Goal: Check status: Check status

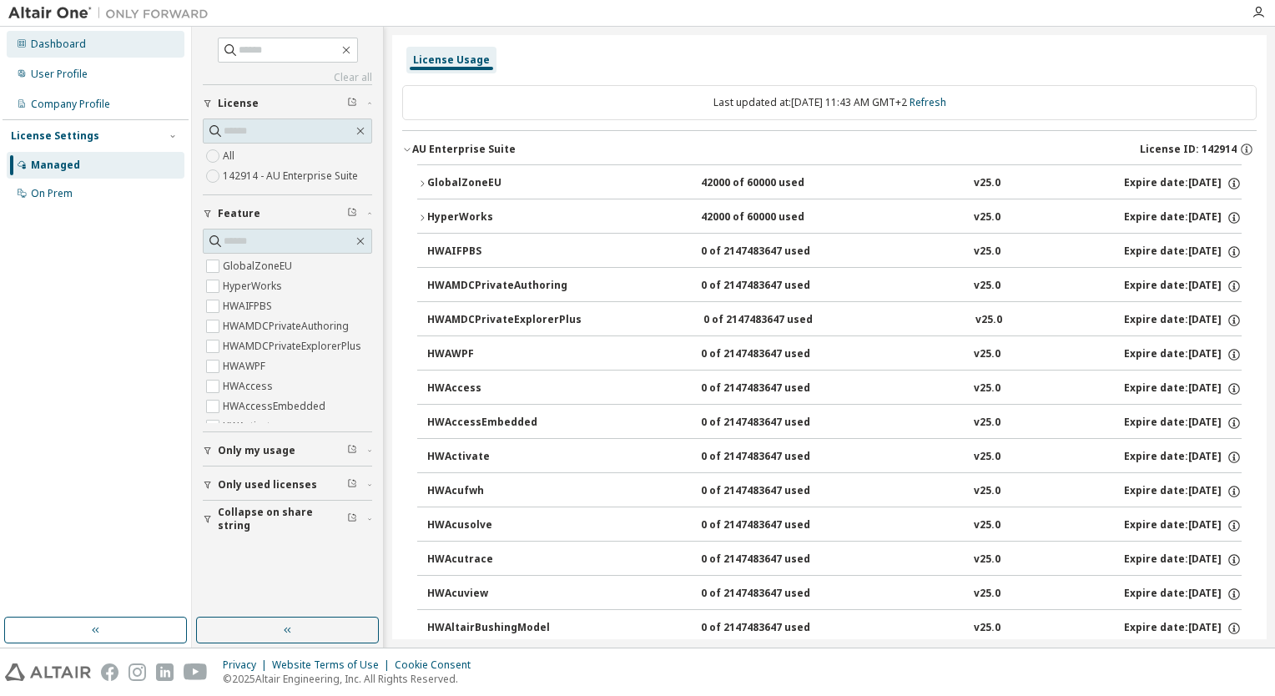
click at [79, 44] on div "Dashboard" at bounding box center [58, 44] width 55 height 13
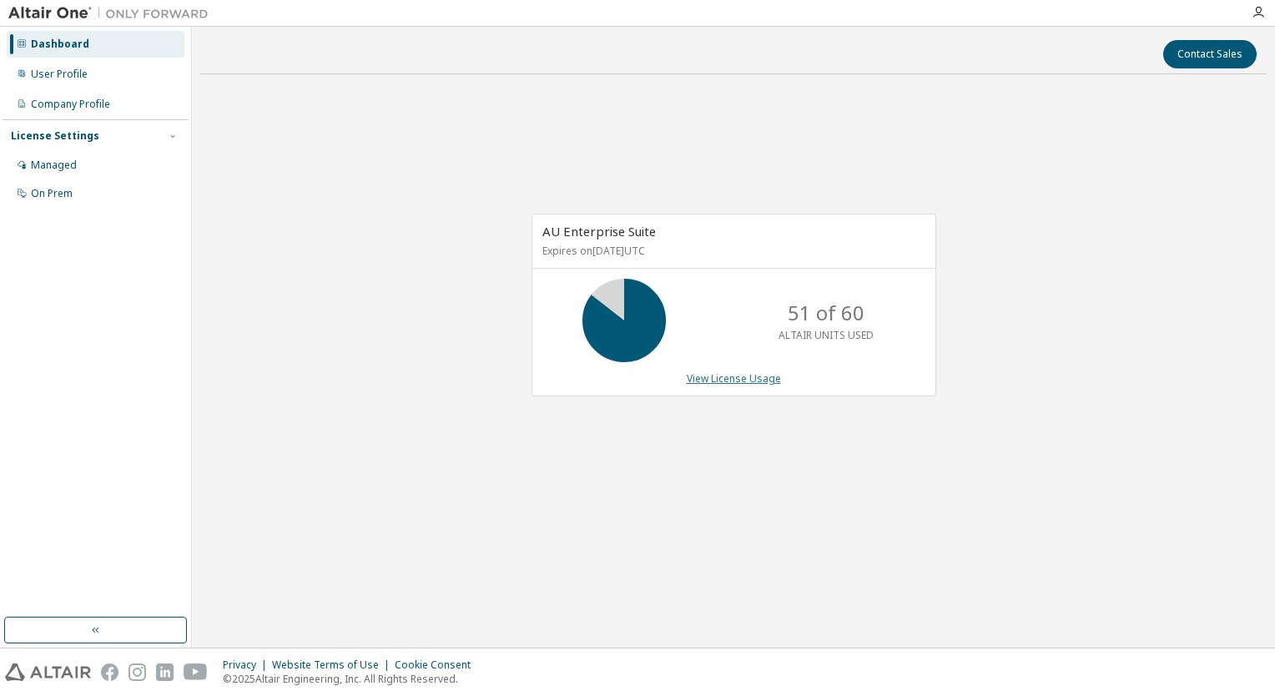
click at [708, 376] on link "View License Usage" at bounding box center [734, 378] width 94 height 14
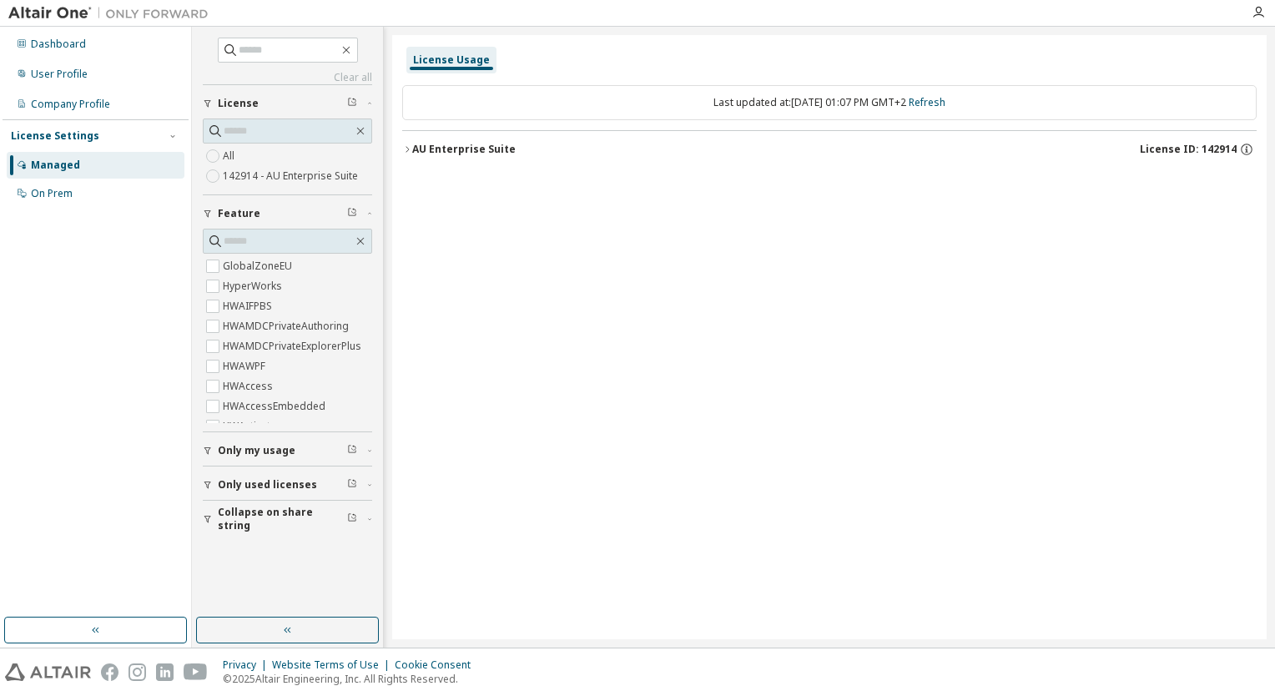
click at [413, 147] on div "AU Enterprise Suite" at bounding box center [463, 149] width 103 height 13
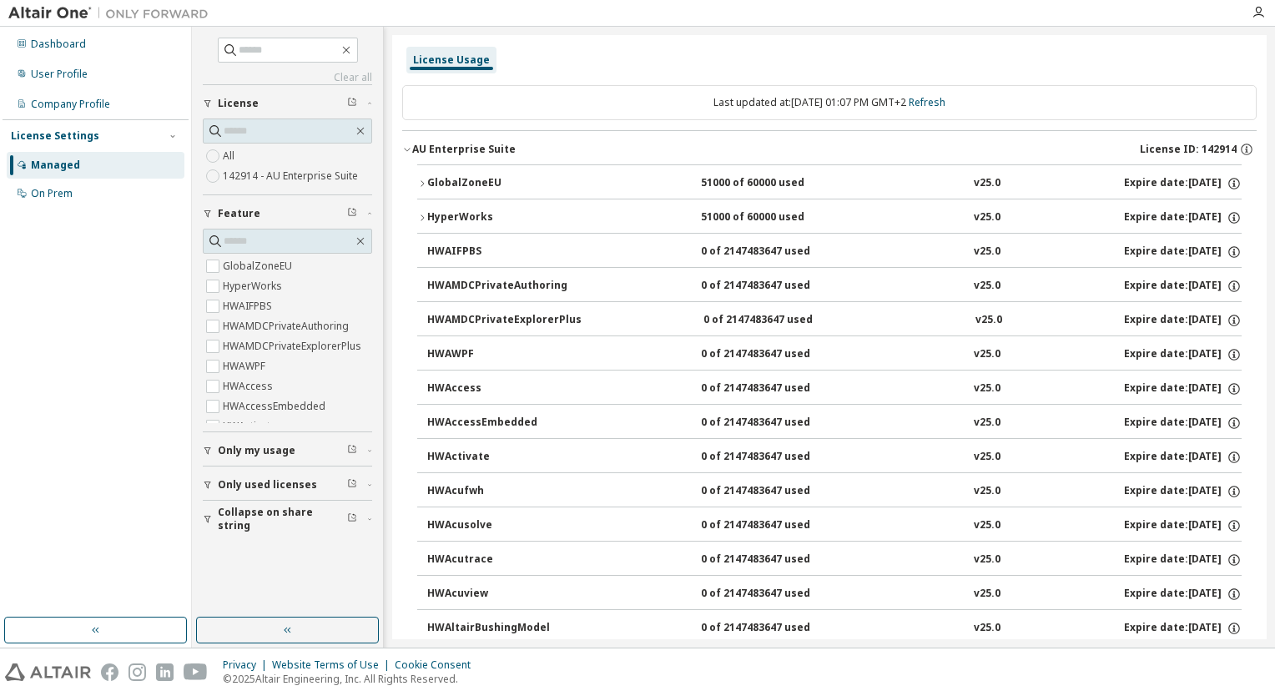
click at [441, 219] on div "HyperWorks" at bounding box center [502, 217] width 150 height 15
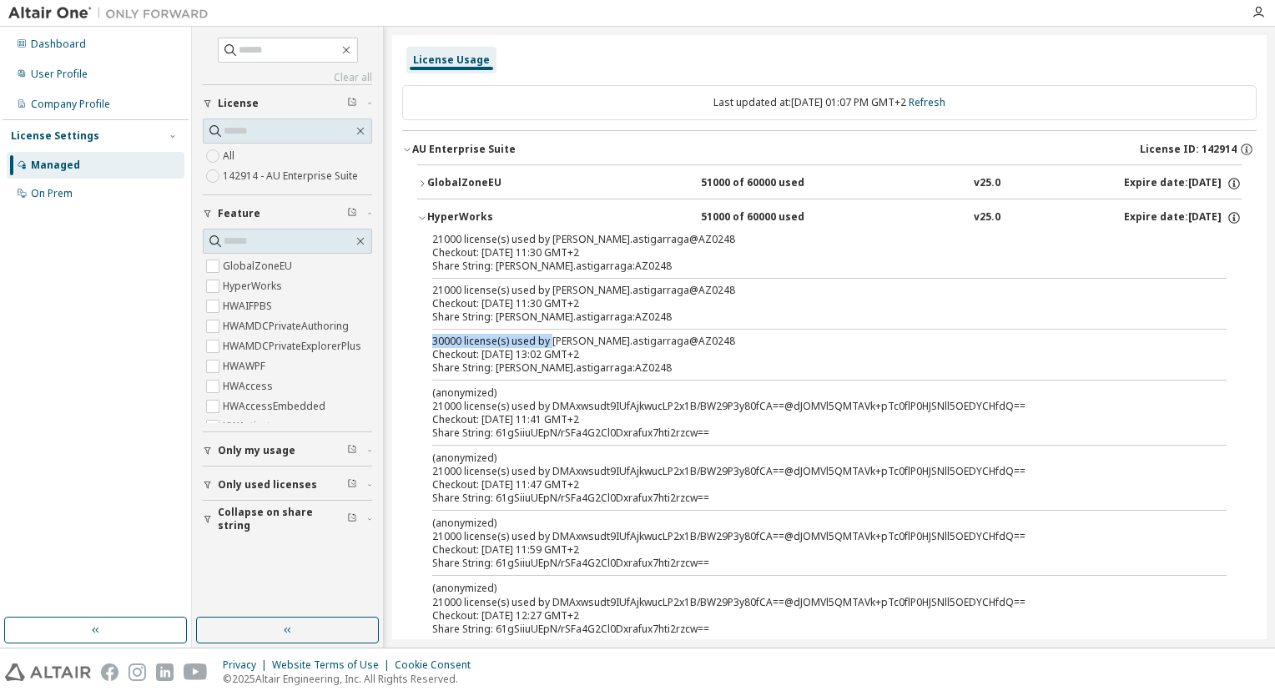
drag, startPoint x: 524, startPoint y: 336, endPoint x: 414, endPoint y: 339, distance: 110.2
drag, startPoint x: 414, startPoint y: 339, endPoint x: 568, endPoint y: 345, distance: 154.5
click at [571, 339] on div "30000 license(s) used by [PERSON_NAME].astigarraga@AZ0248" at bounding box center [809, 341] width 754 height 13
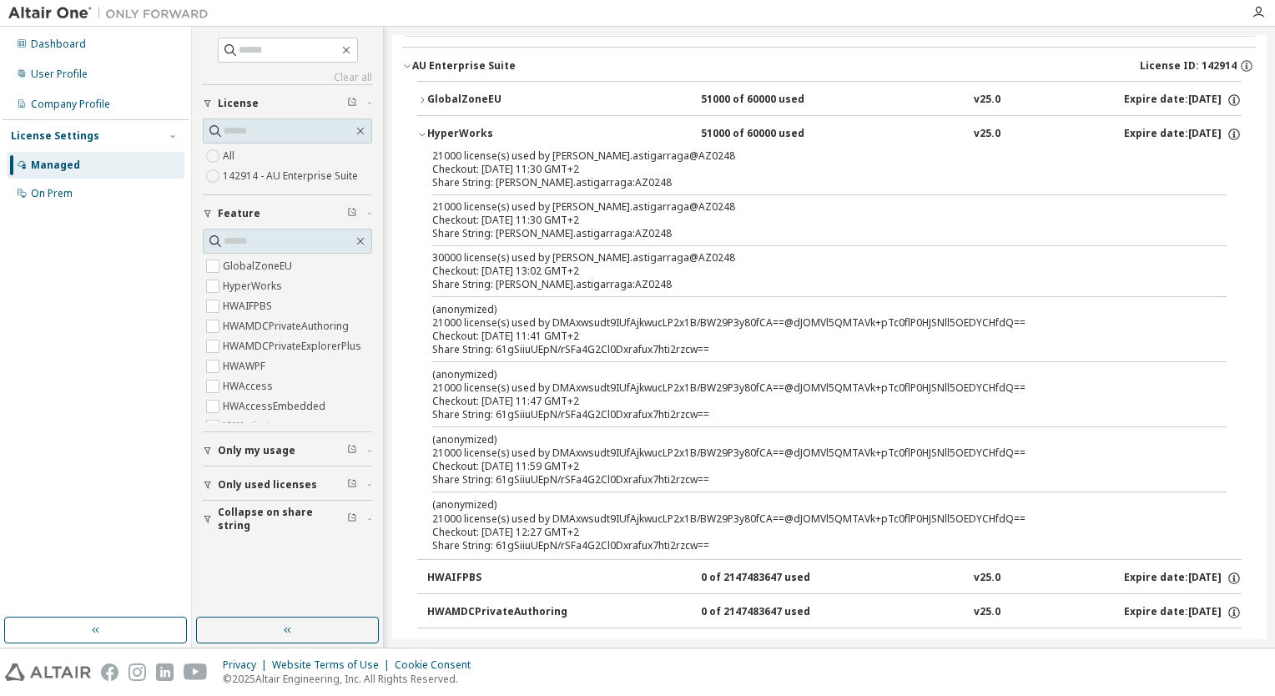
click at [428, 132] on div "HyperWorks" at bounding box center [502, 134] width 150 height 15
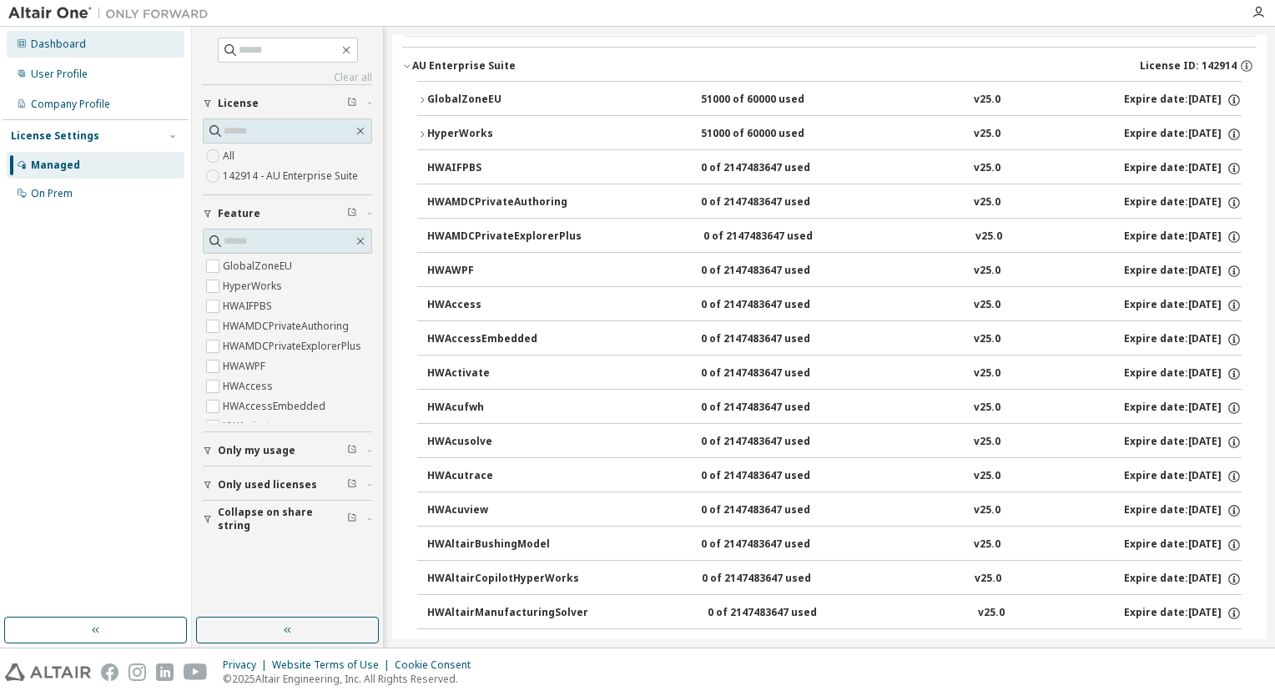
click at [34, 38] on div "Dashboard" at bounding box center [58, 44] width 55 height 13
